Goal: Check status: Check status

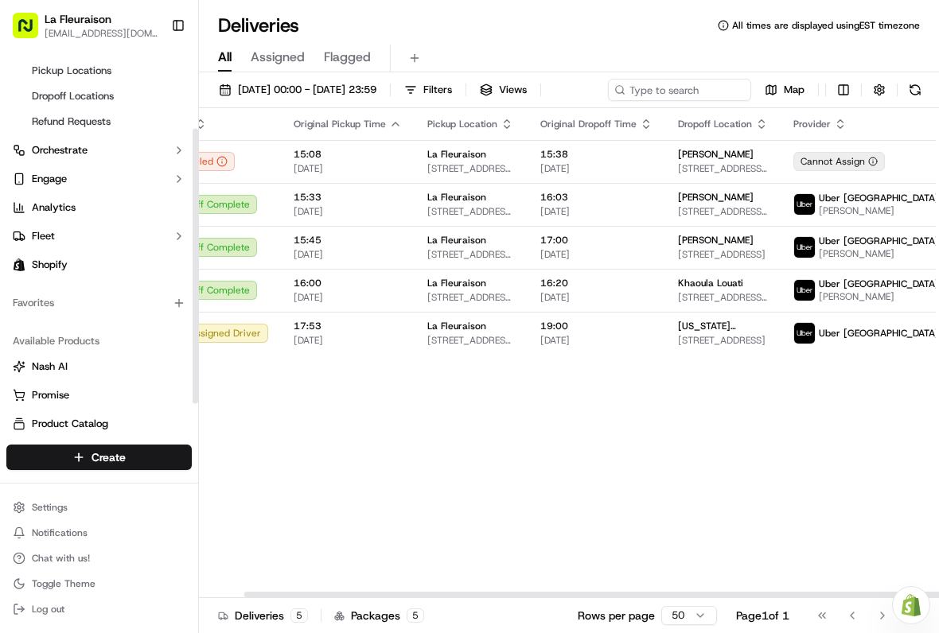
scroll to position [0, 47]
click at [795, 301] on img at bounding box center [805, 290] width 21 height 21
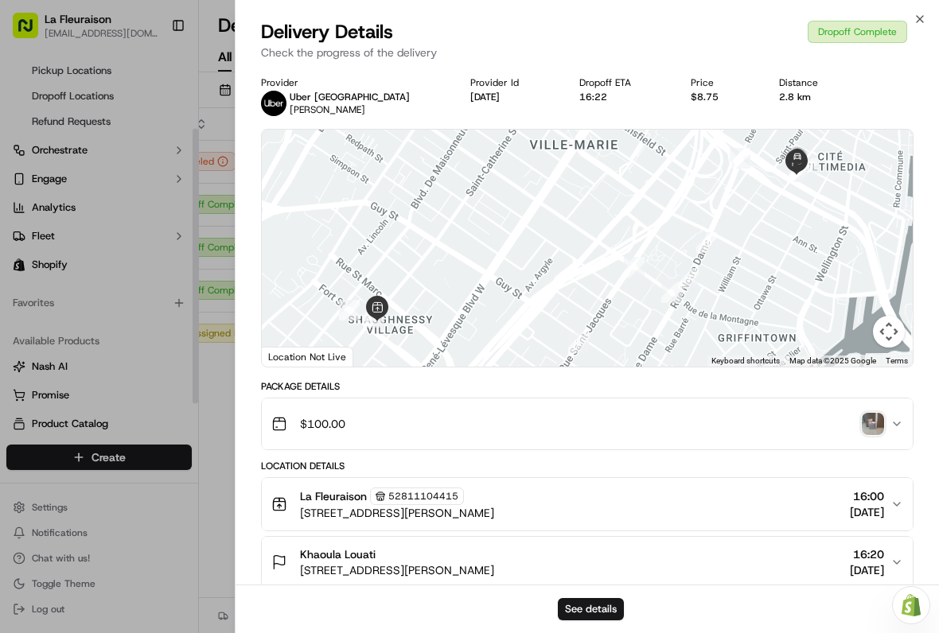
click at [876, 415] on img "button" at bounding box center [873, 424] width 22 height 22
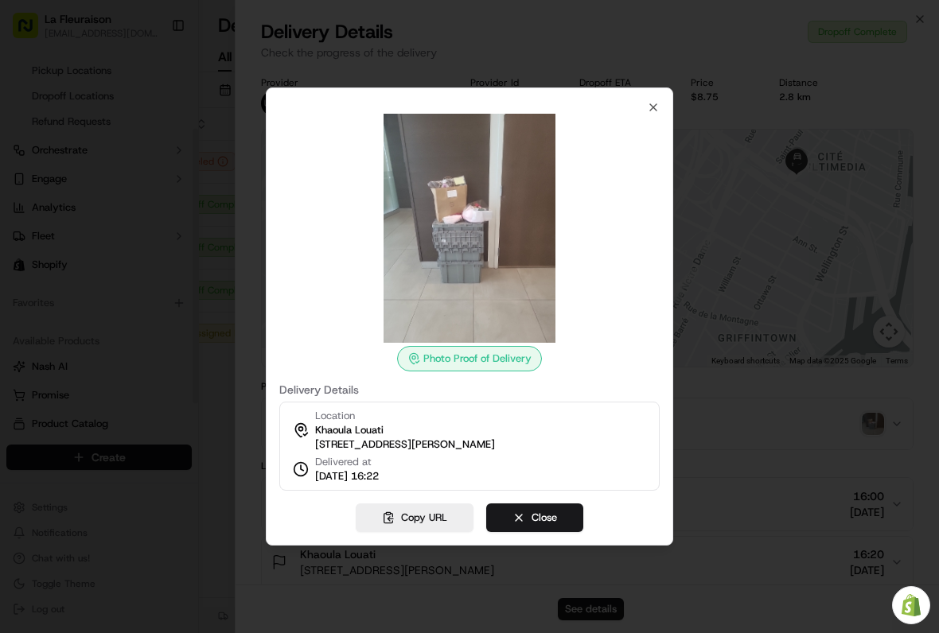
click at [663, 95] on div "Photo Proof of Delivery Delivery Details Location [GEOGRAPHIC_DATA] [STREET_ADD…" at bounding box center [469, 317] width 407 height 458
click at [647, 102] on icon "button" at bounding box center [653, 107] width 13 height 13
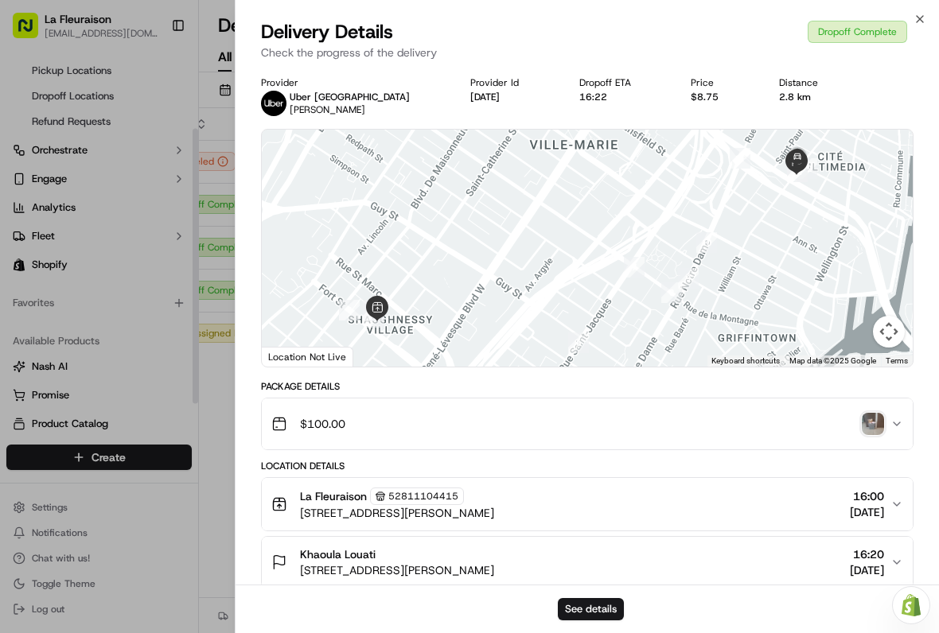
click at [920, 24] on icon "button" at bounding box center [920, 19] width 13 height 13
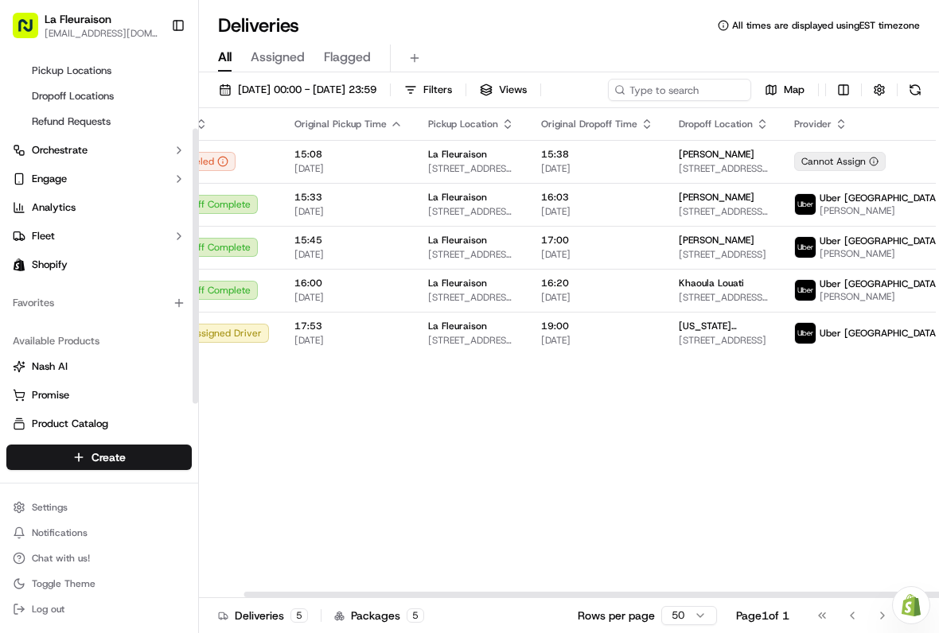
click at [822, 260] on span "[PERSON_NAME]" at bounding box center [880, 254] width 120 height 13
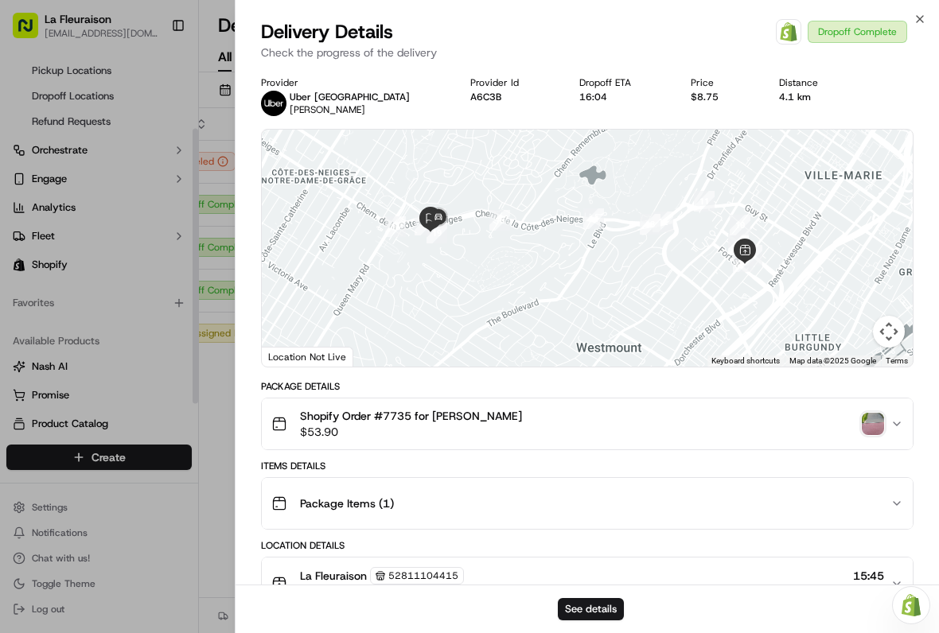
click at [932, 15] on div "Close Delivery Details Open Order in Shopify Dropoff Complete Check the progres…" at bounding box center [587, 316] width 704 height 633
click at [924, 22] on icon "button" at bounding box center [920, 19] width 13 height 13
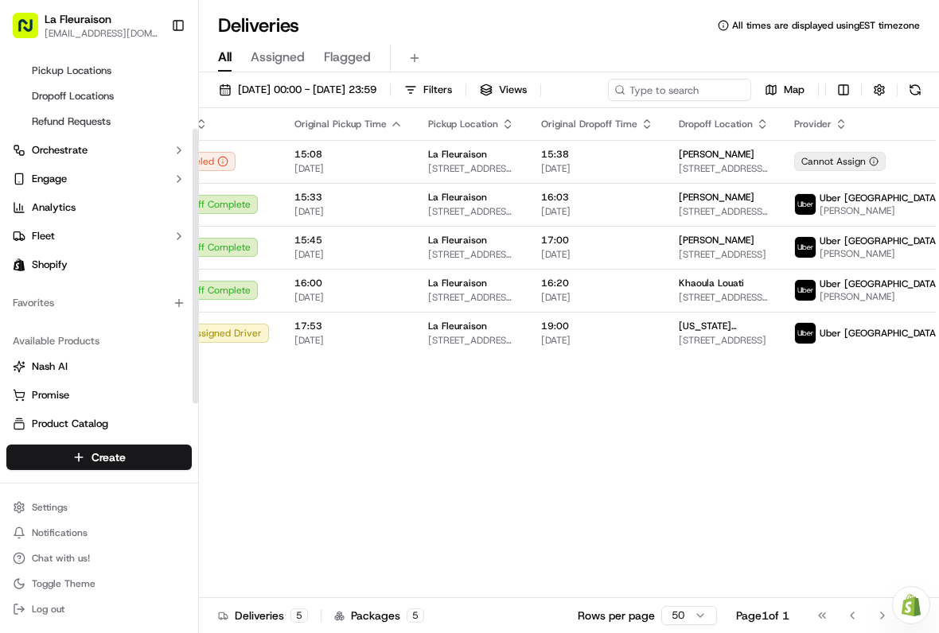
click at [731, 218] on span "[STREET_ADDRESS][PERSON_NAME]" at bounding box center [724, 211] width 90 height 13
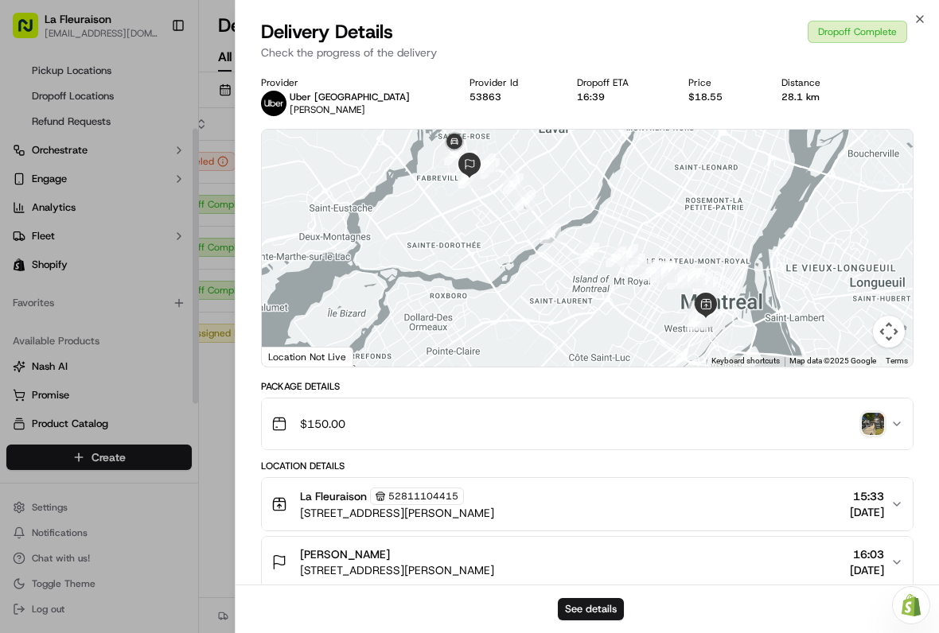
click at [881, 424] on img "button" at bounding box center [873, 424] width 22 height 22
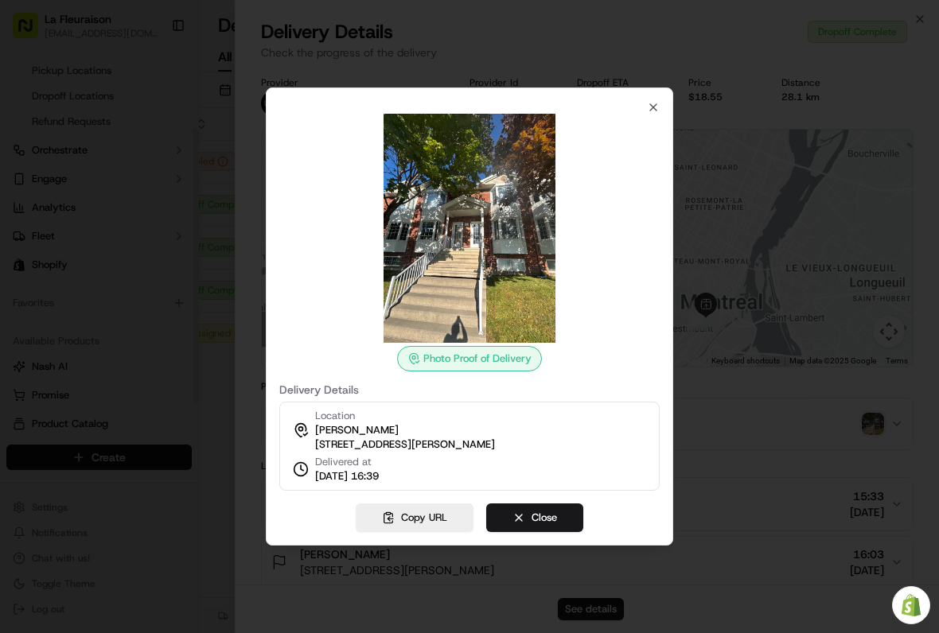
click at [657, 101] on icon "button" at bounding box center [653, 107] width 13 height 13
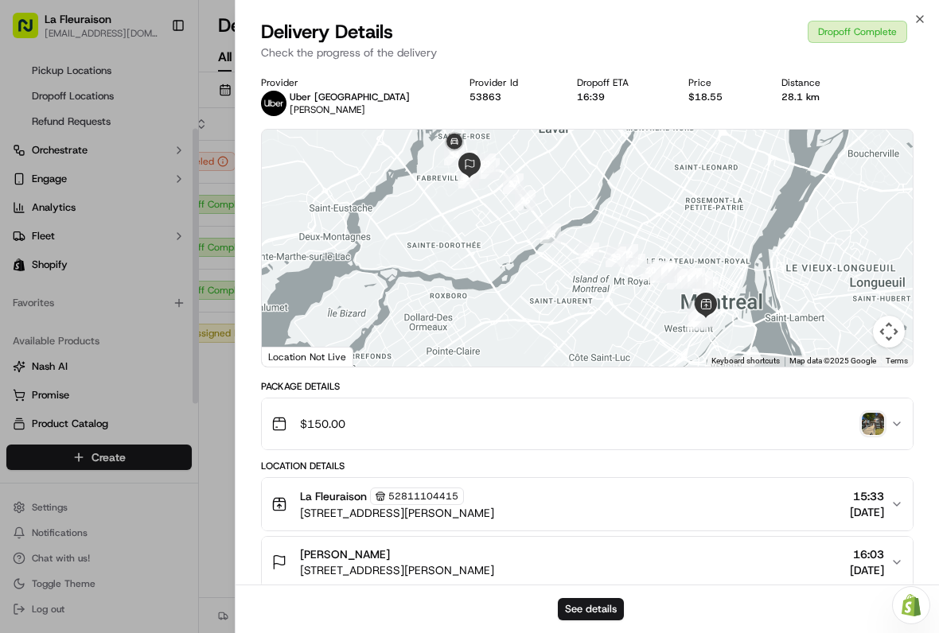
click at [917, 23] on icon "button" at bounding box center [920, 19] width 13 height 13
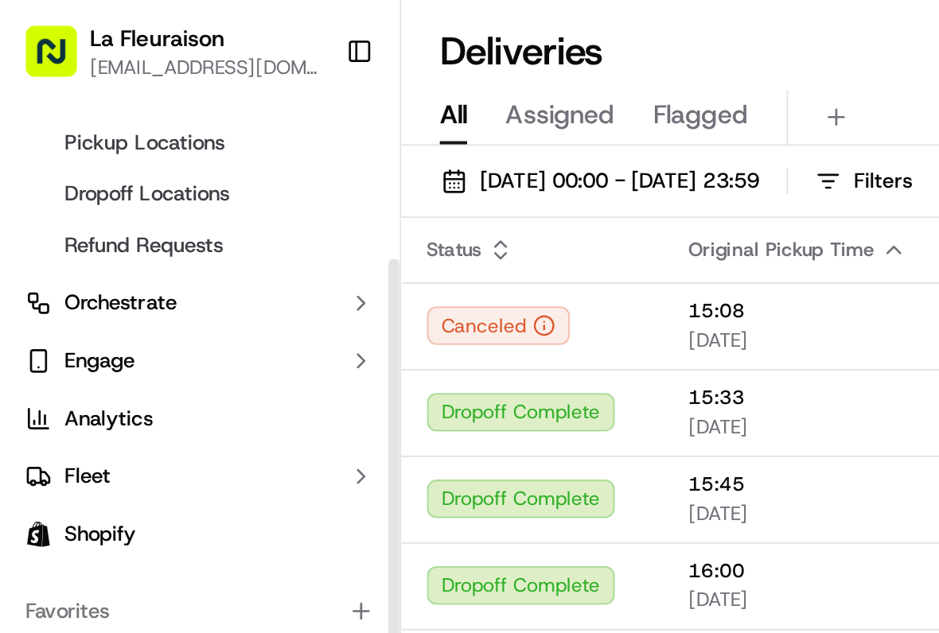
scroll to position [0, 0]
